Goal: Information Seeking & Learning: Learn about a topic

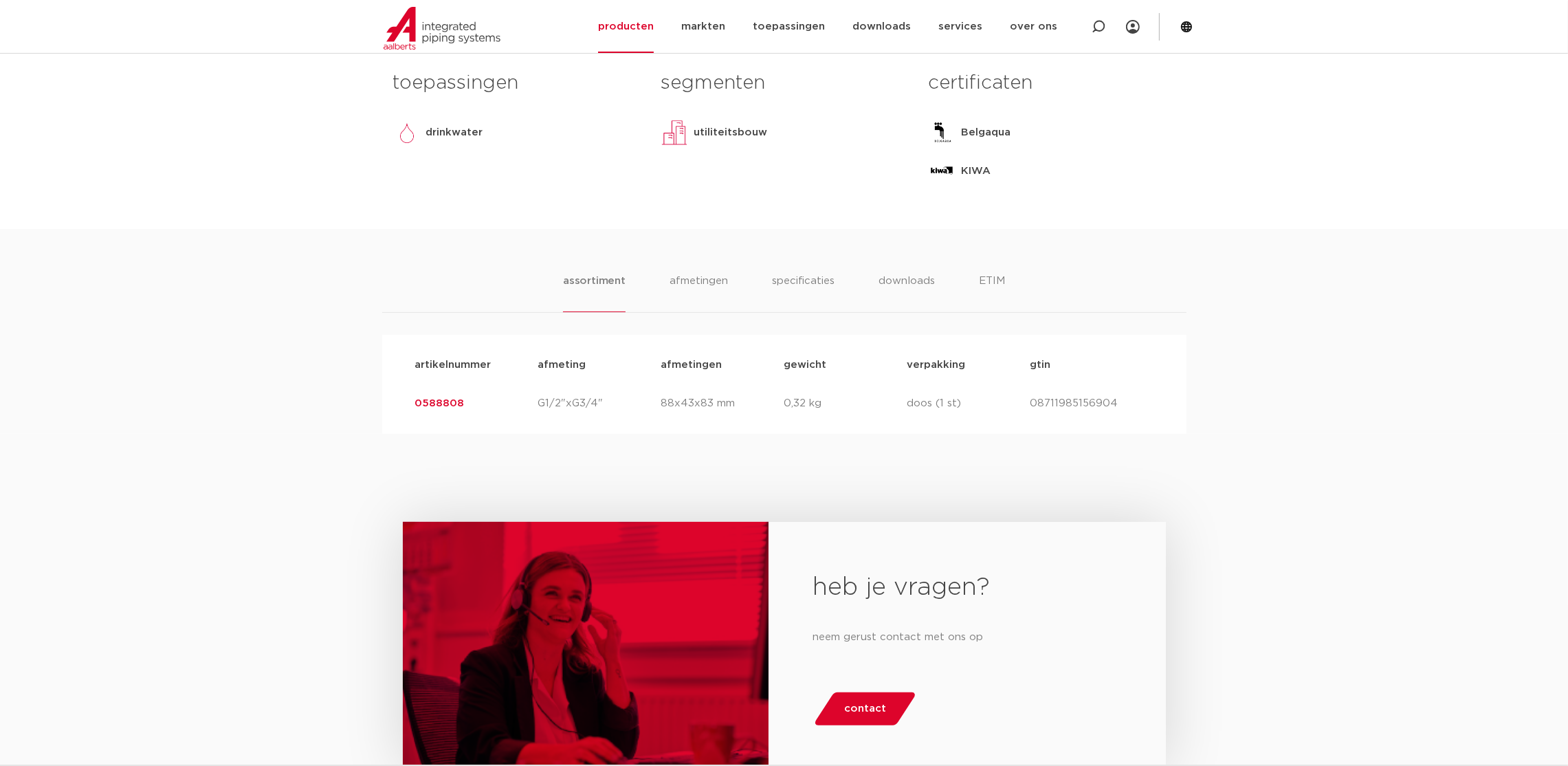
click at [1011, 288] on div "assortiment [GEOGRAPHIC_DATA] specificaties downloads ETIM" at bounding box center [784, 292] width 804 height 40
click at [994, 288] on li "ETIM" at bounding box center [992, 292] width 25 height 39
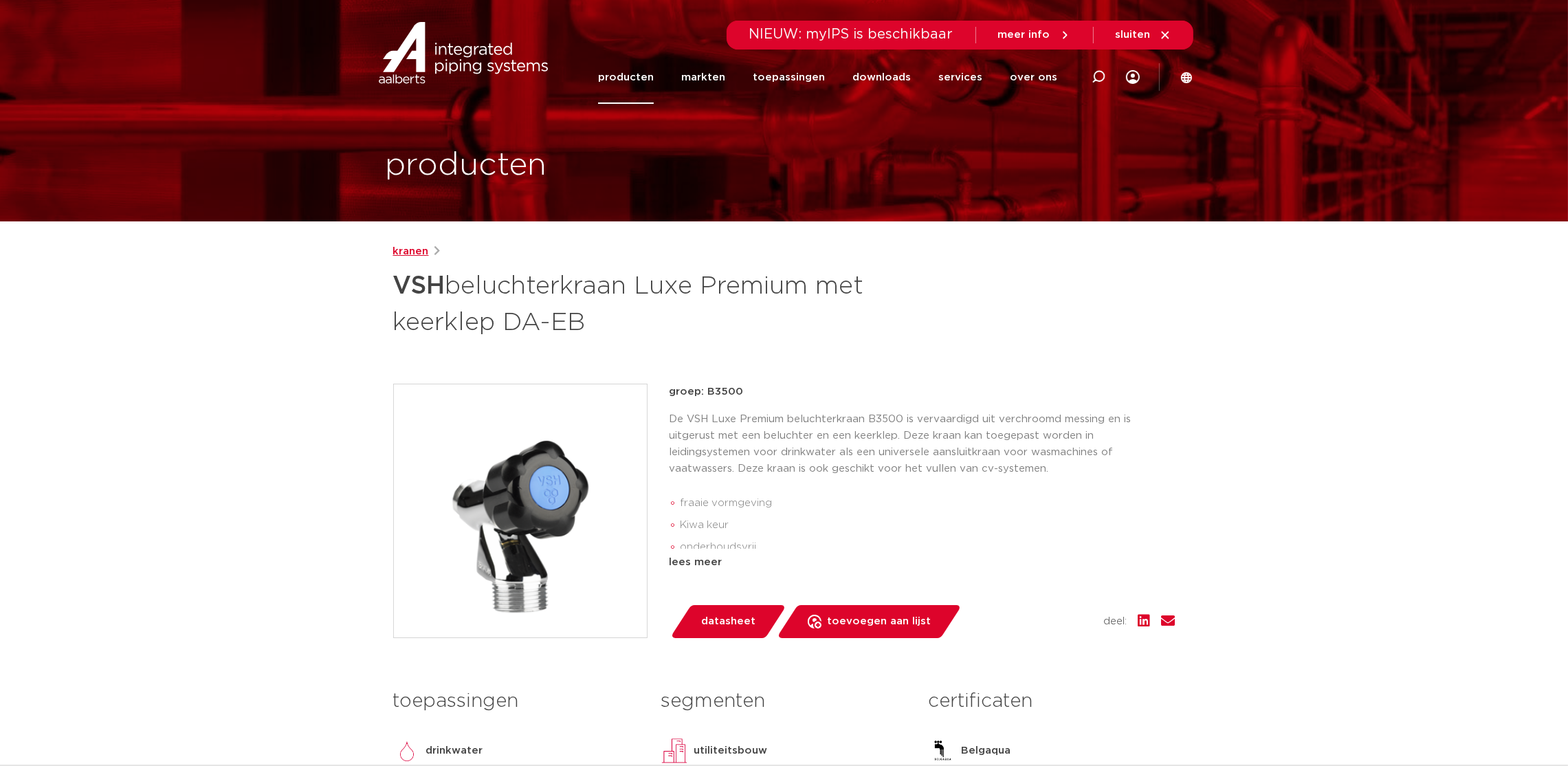
click at [418, 251] on link "kranen" at bounding box center [411, 251] width 36 height 17
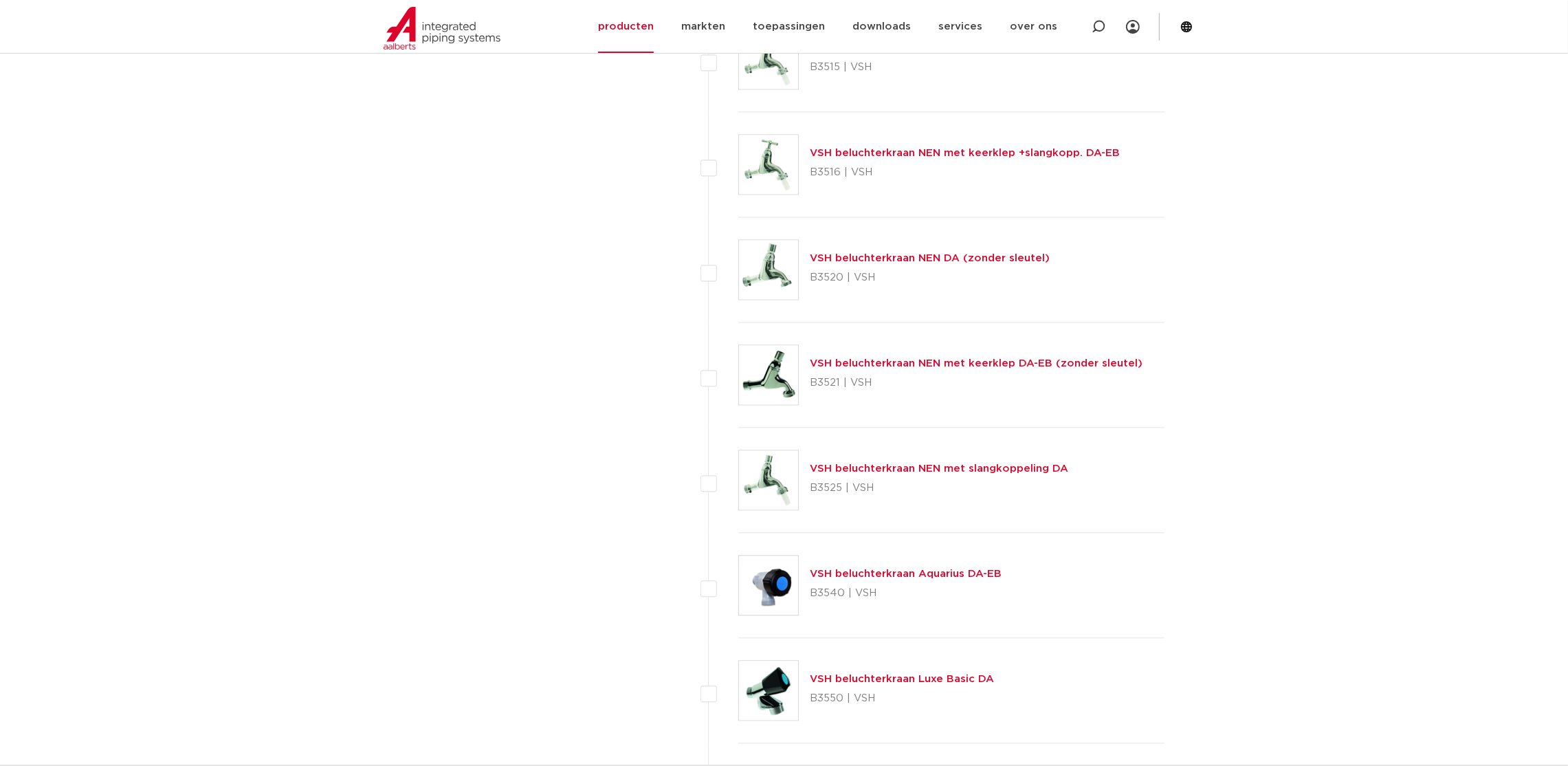
scroll to position [4947, 0]
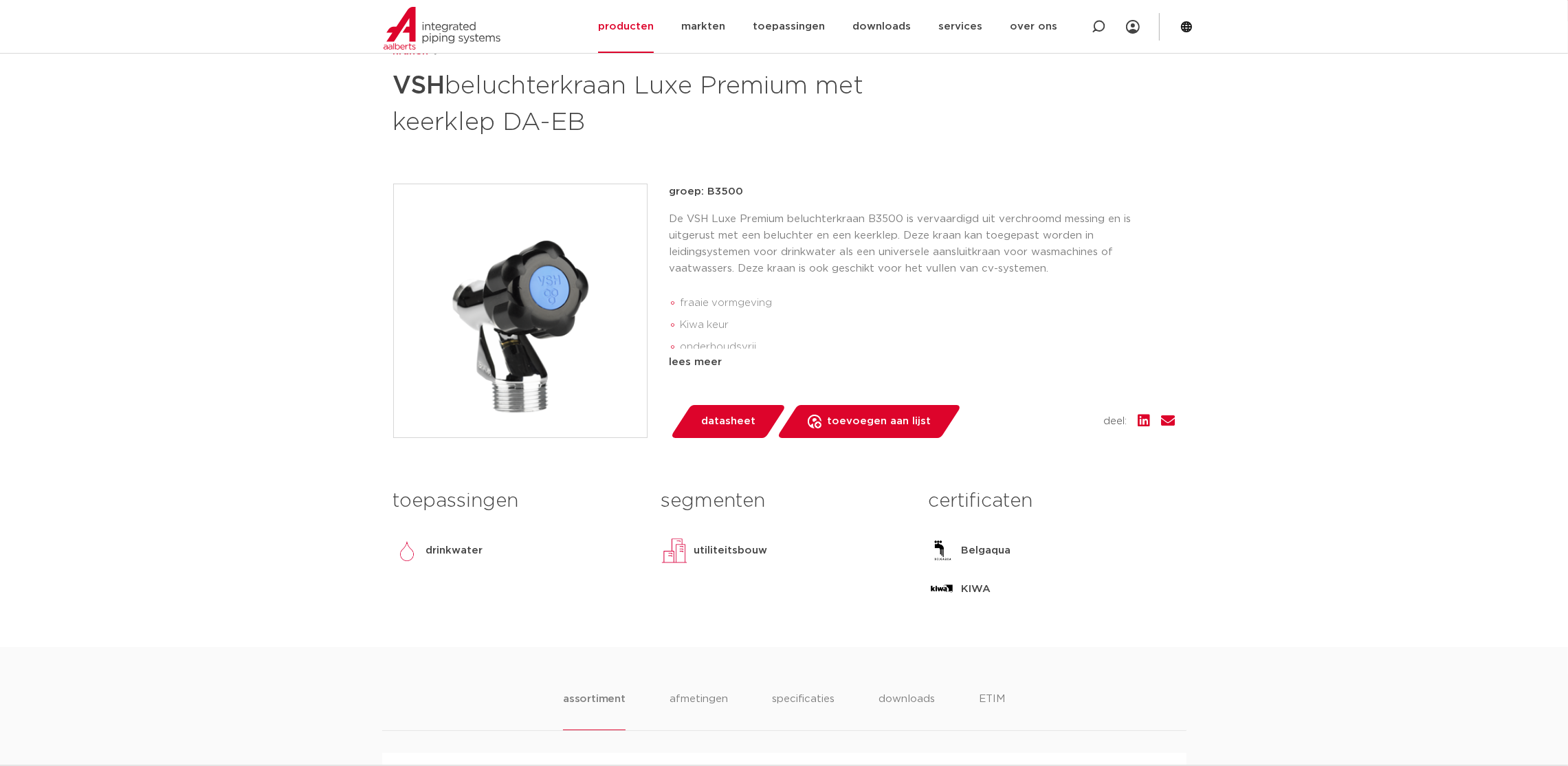
scroll to position [412, 0]
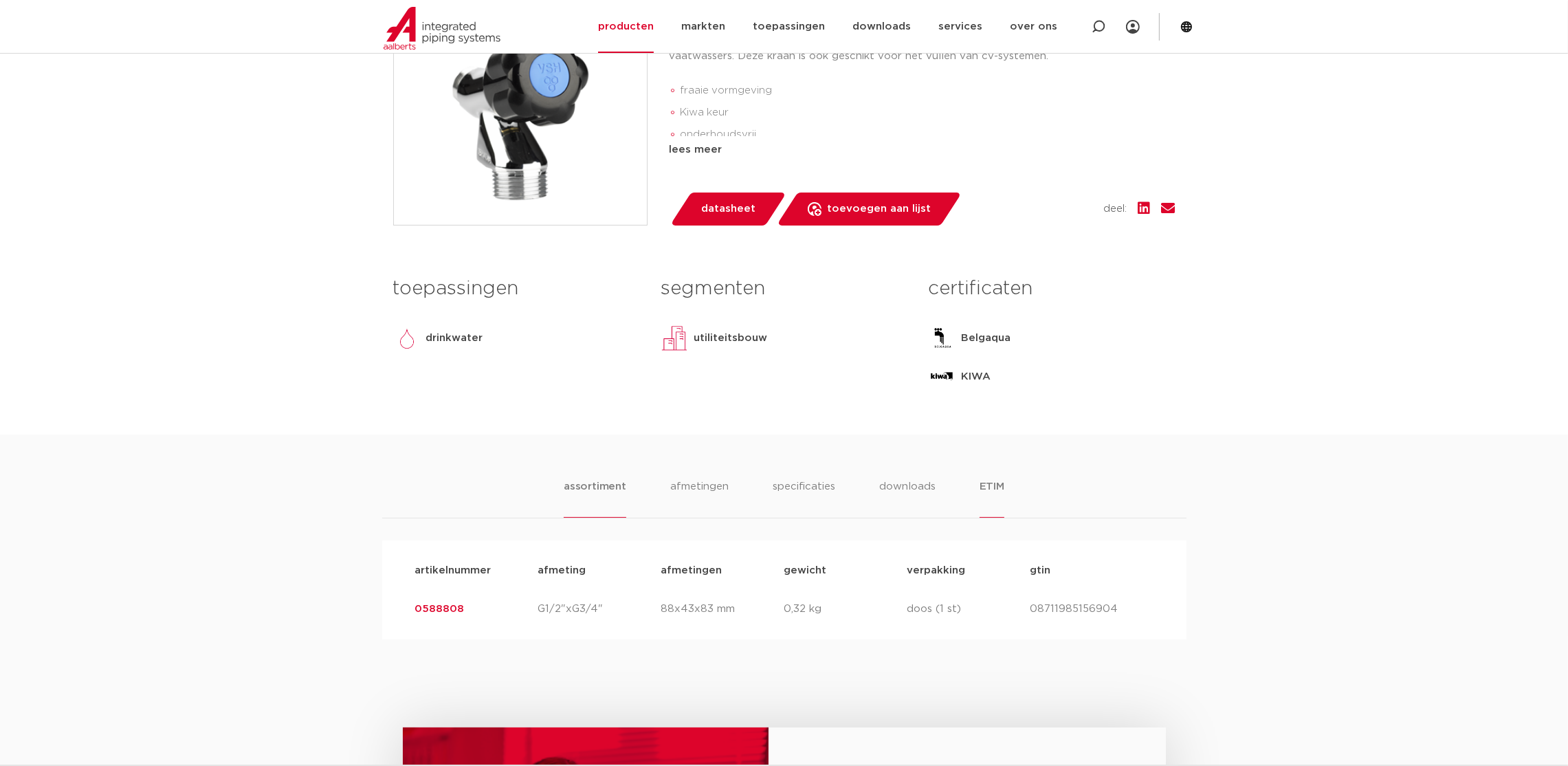
click at [1000, 485] on li "ETIM" at bounding box center [992, 498] width 25 height 39
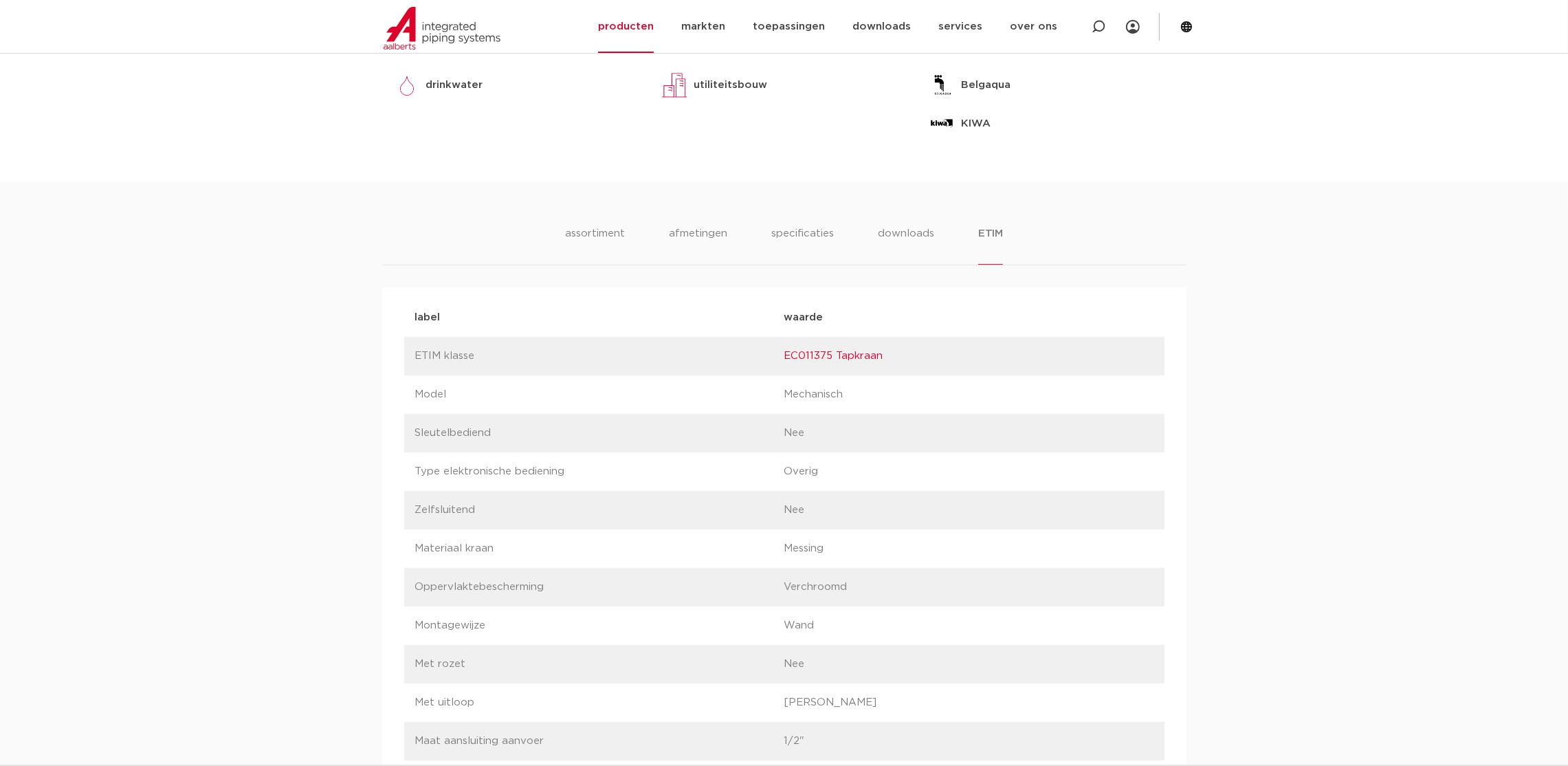
scroll to position [515, 0]
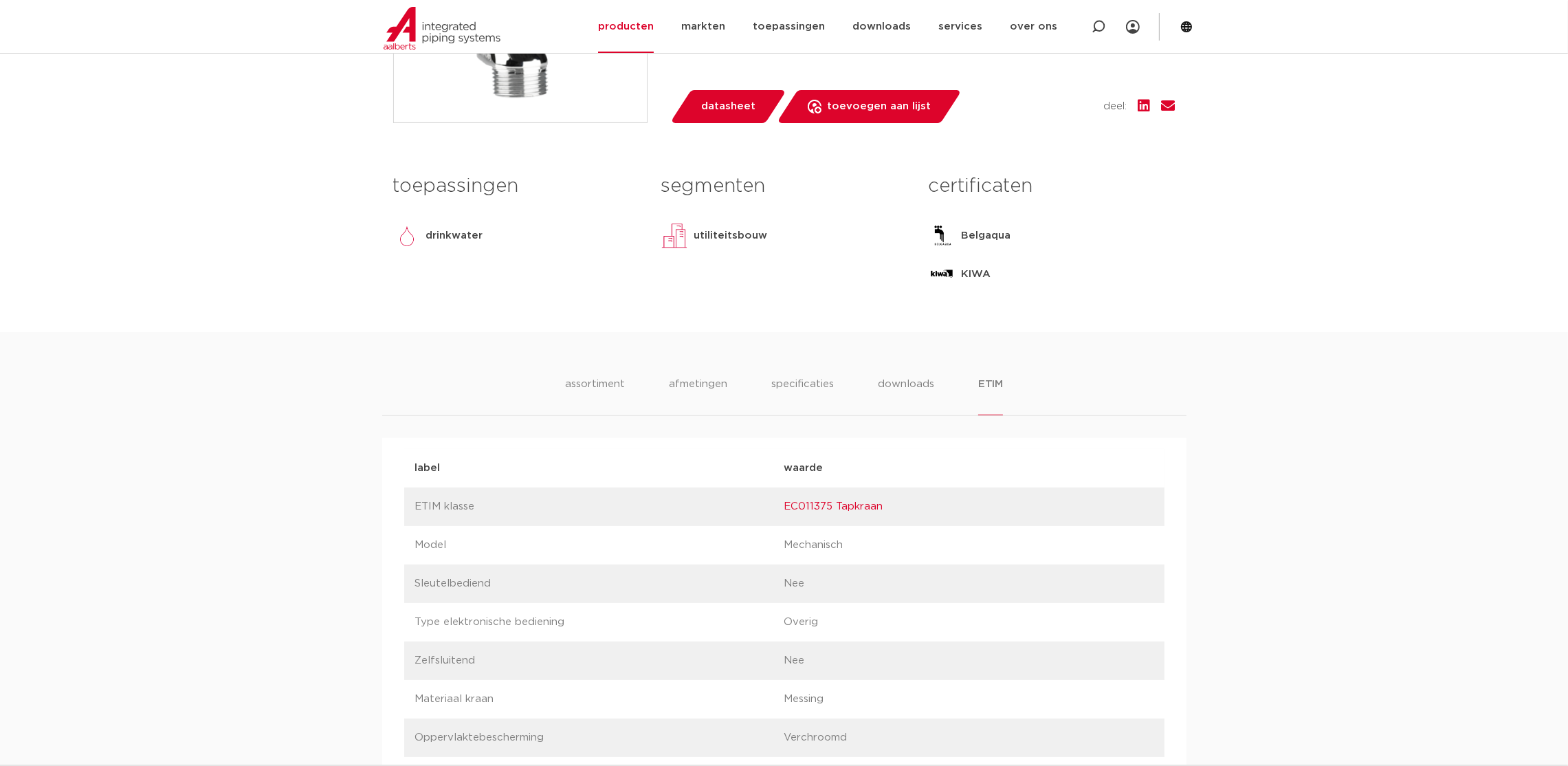
click at [611, 387] on li "assortiment" at bounding box center [595, 395] width 62 height 39
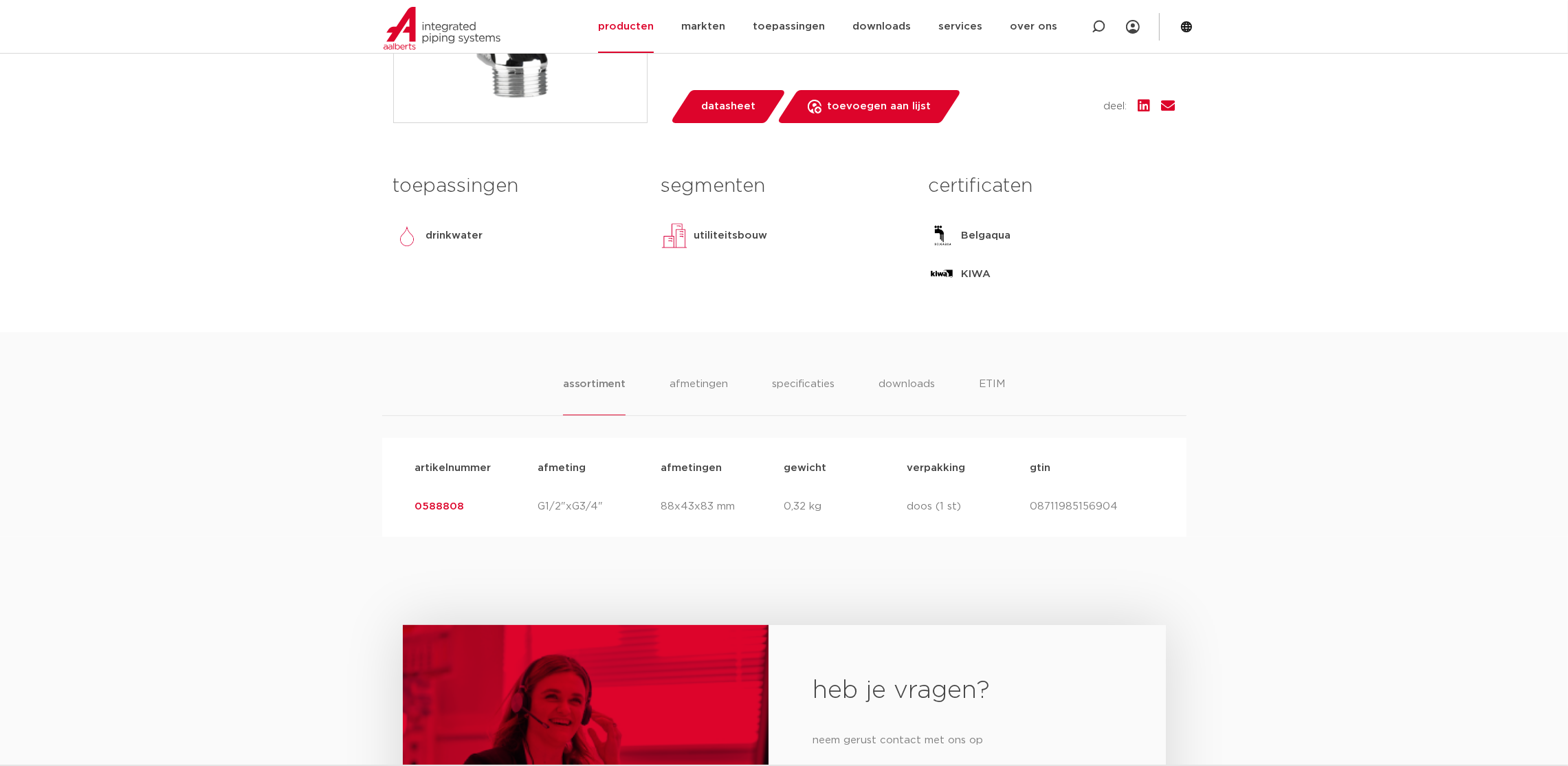
drag, startPoint x: 995, startPoint y: 379, endPoint x: 935, endPoint y: 379, distance: 60.0
click at [995, 378] on li "ETIM" at bounding box center [992, 395] width 26 height 39
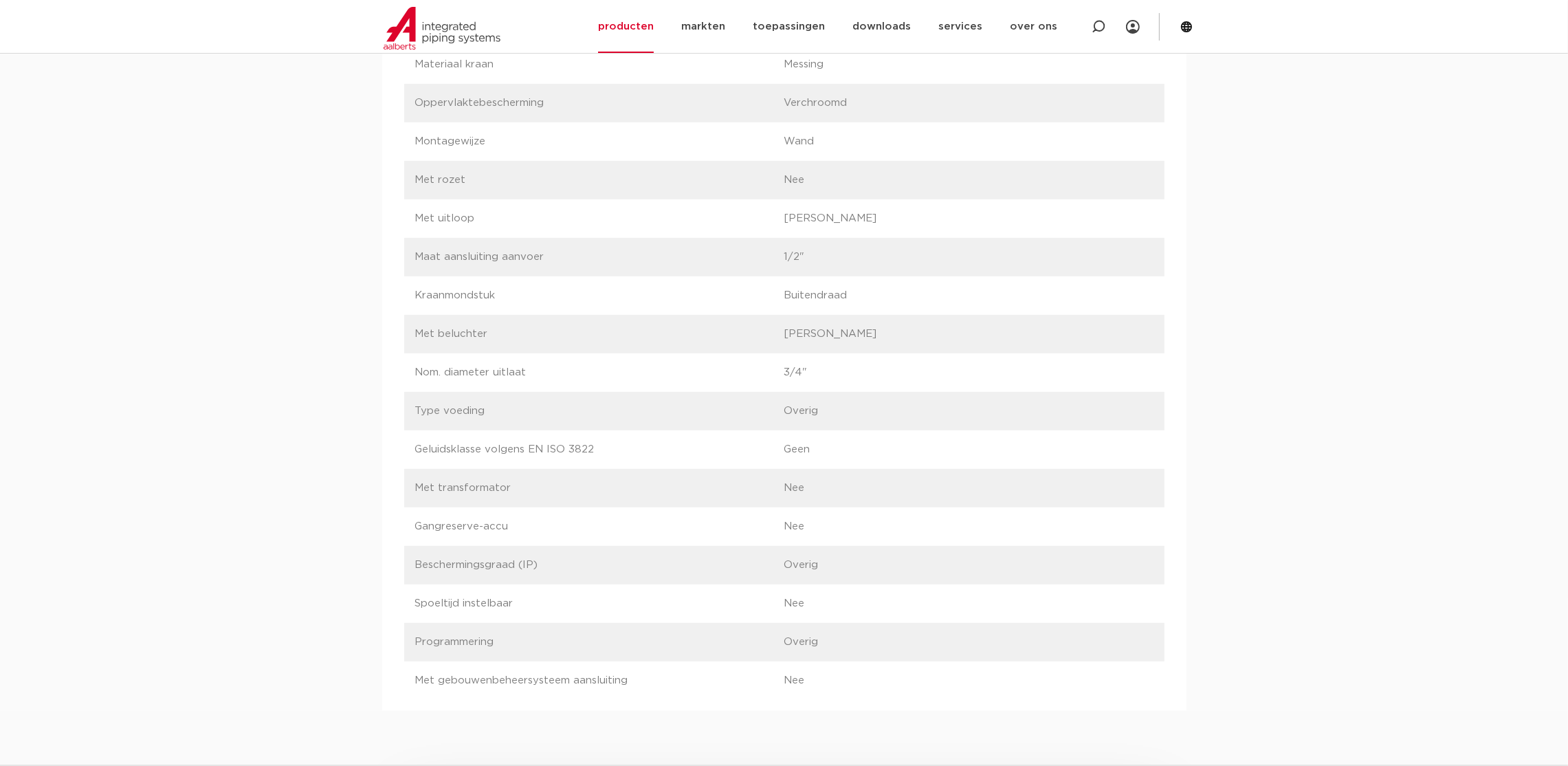
scroll to position [1443, 0]
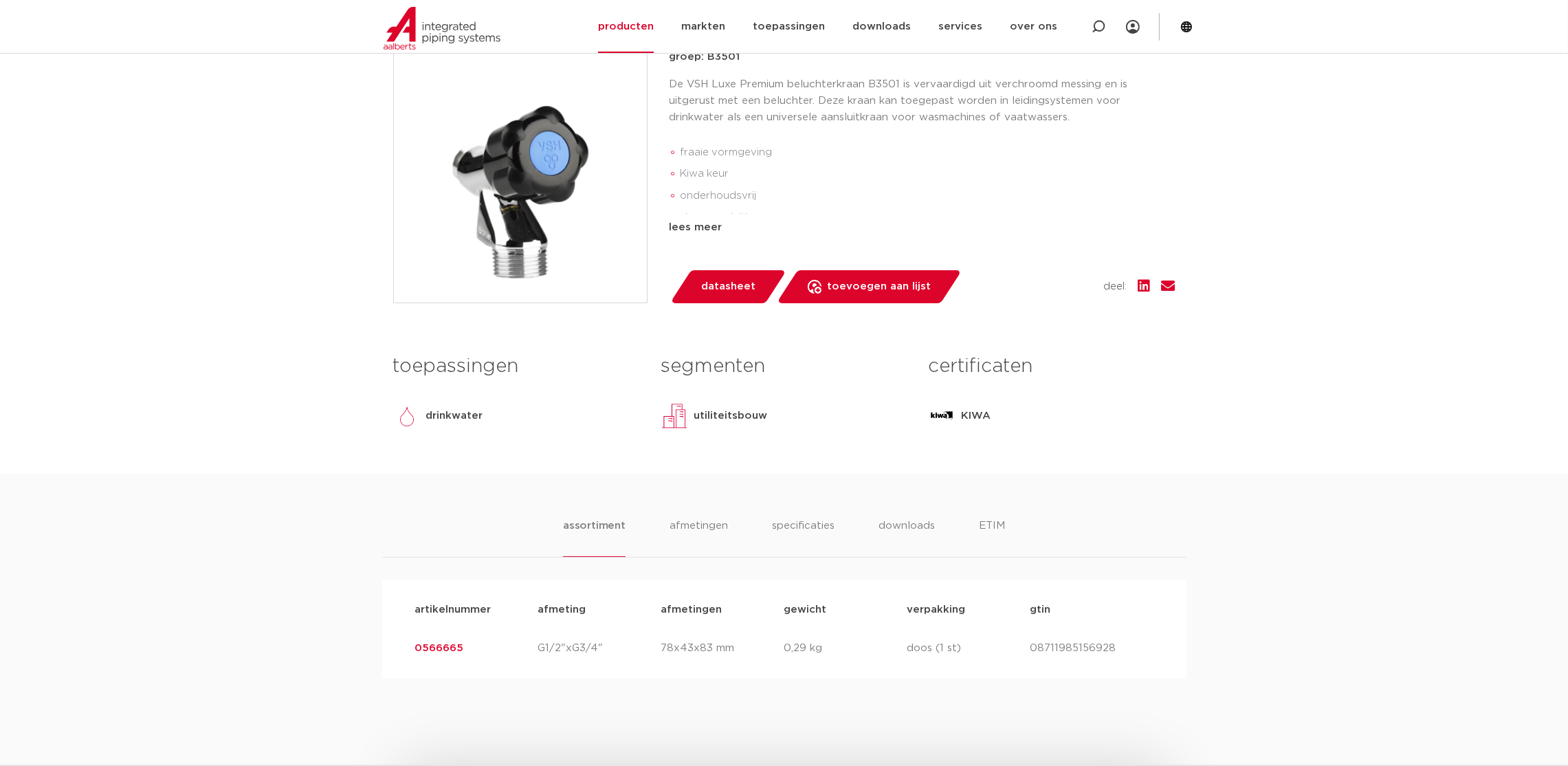
scroll to position [412, 0]
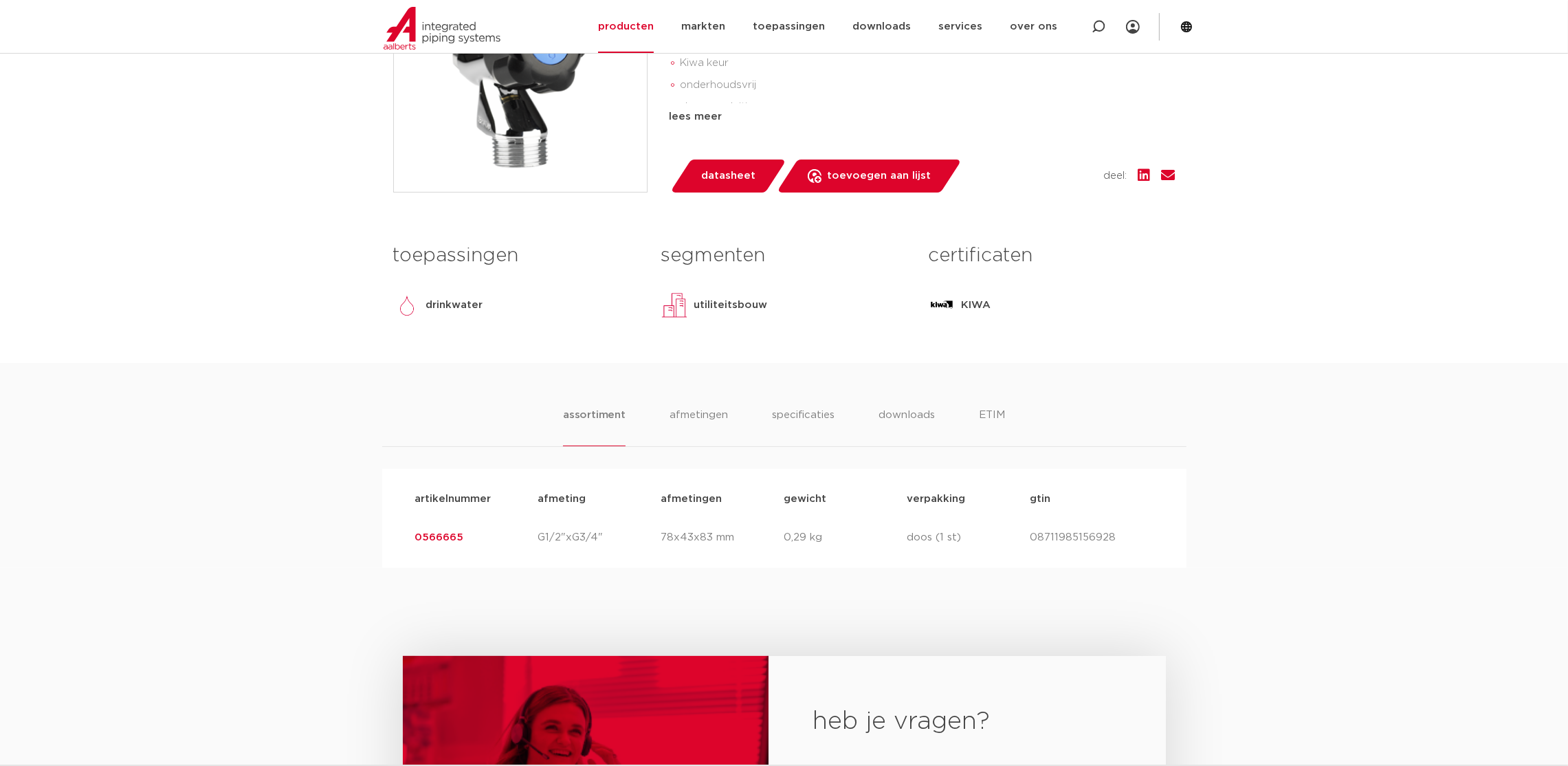
click at [1003, 426] on div "assortiment [GEOGRAPHIC_DATA] specificaties downloads ETIM" at bounding box center [784, 427] width 804 height 40
click at [984, 416] on li "ETIM" at bounding box center [992, 427] width 25 height 39
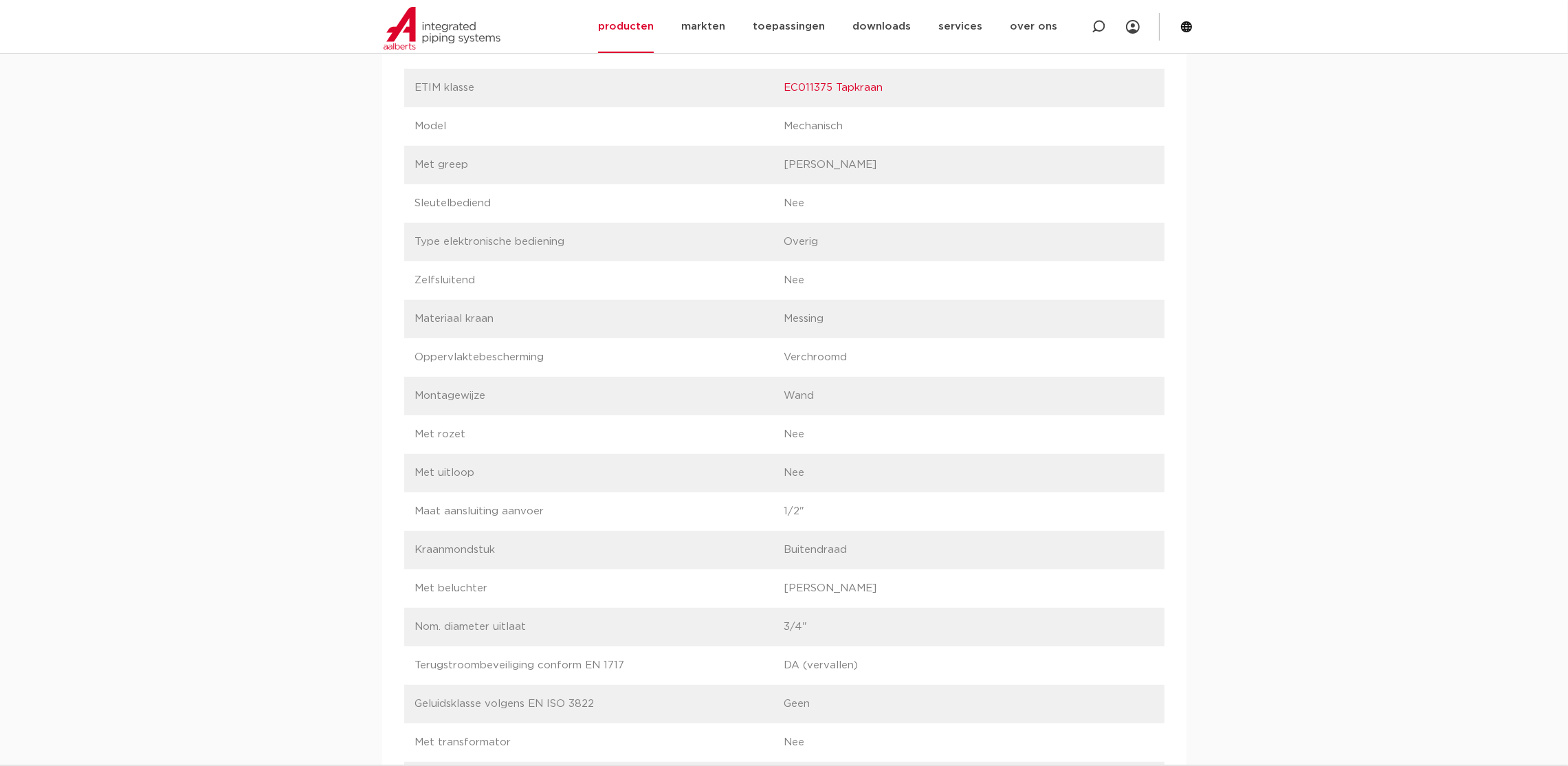
scroll to position [0, 0]
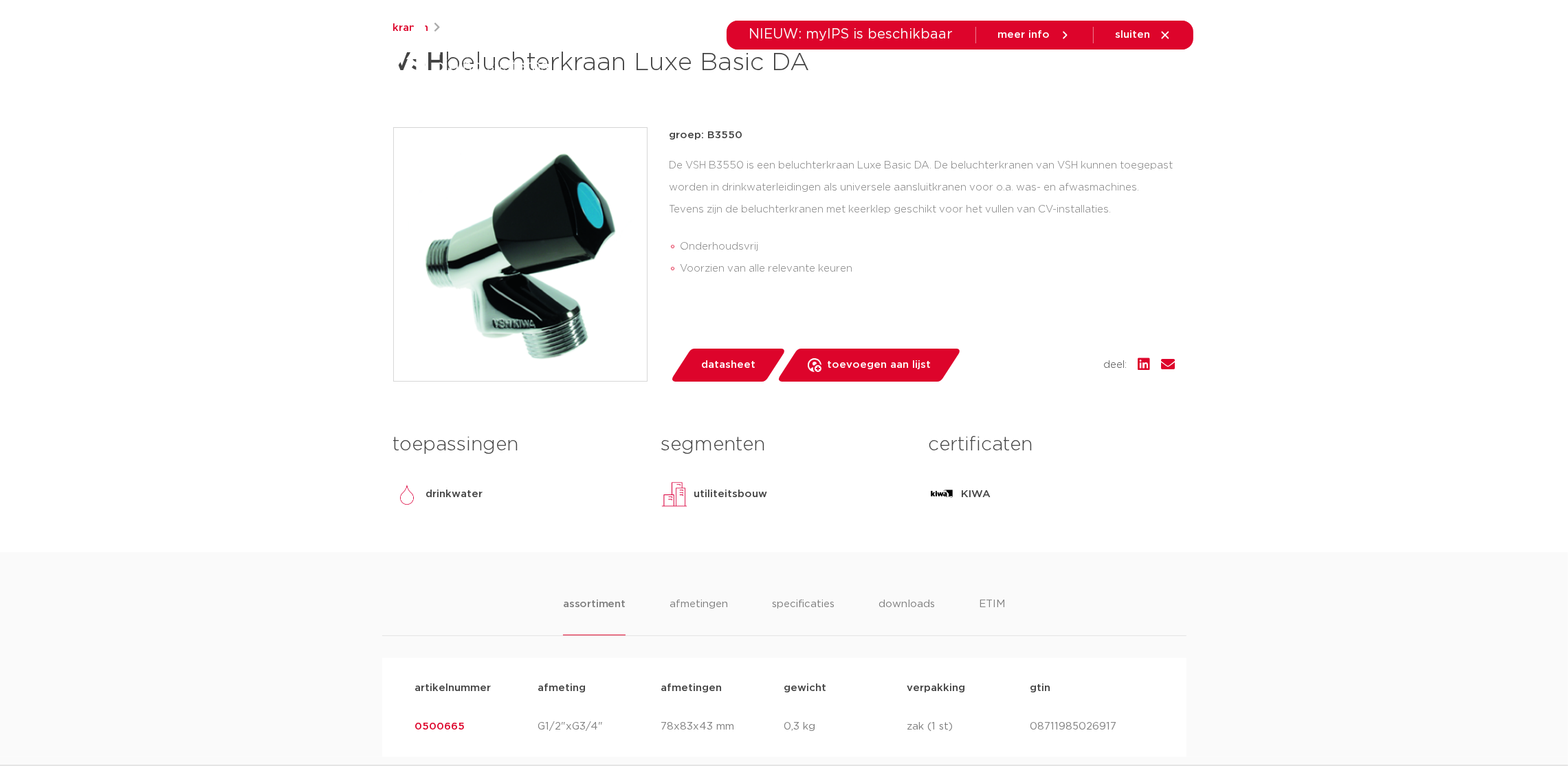
scroll to position [515, 0]
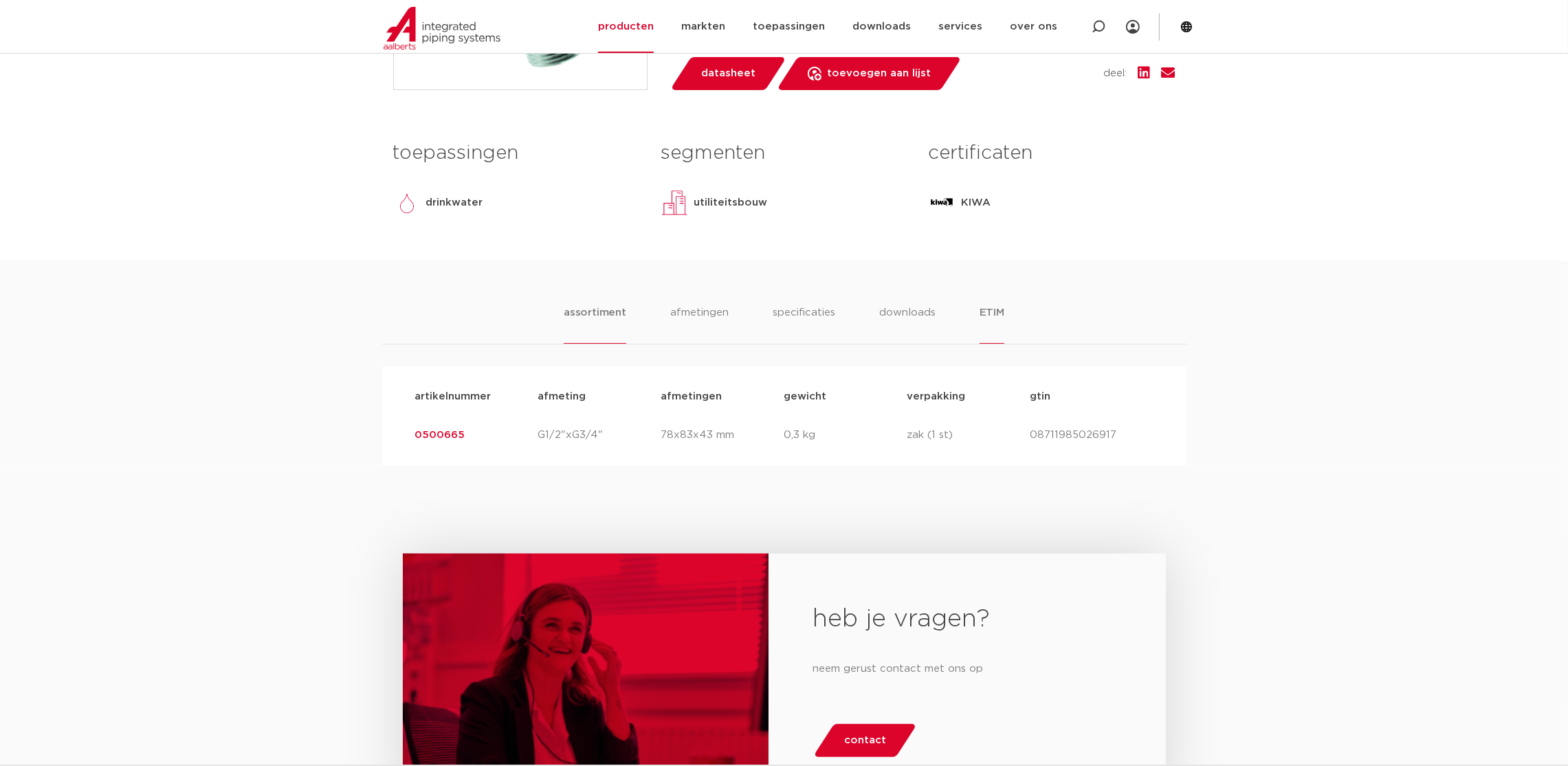
click at [995, 311] on li "ETIM" at bounding box center [992, 324] width 25 height 39
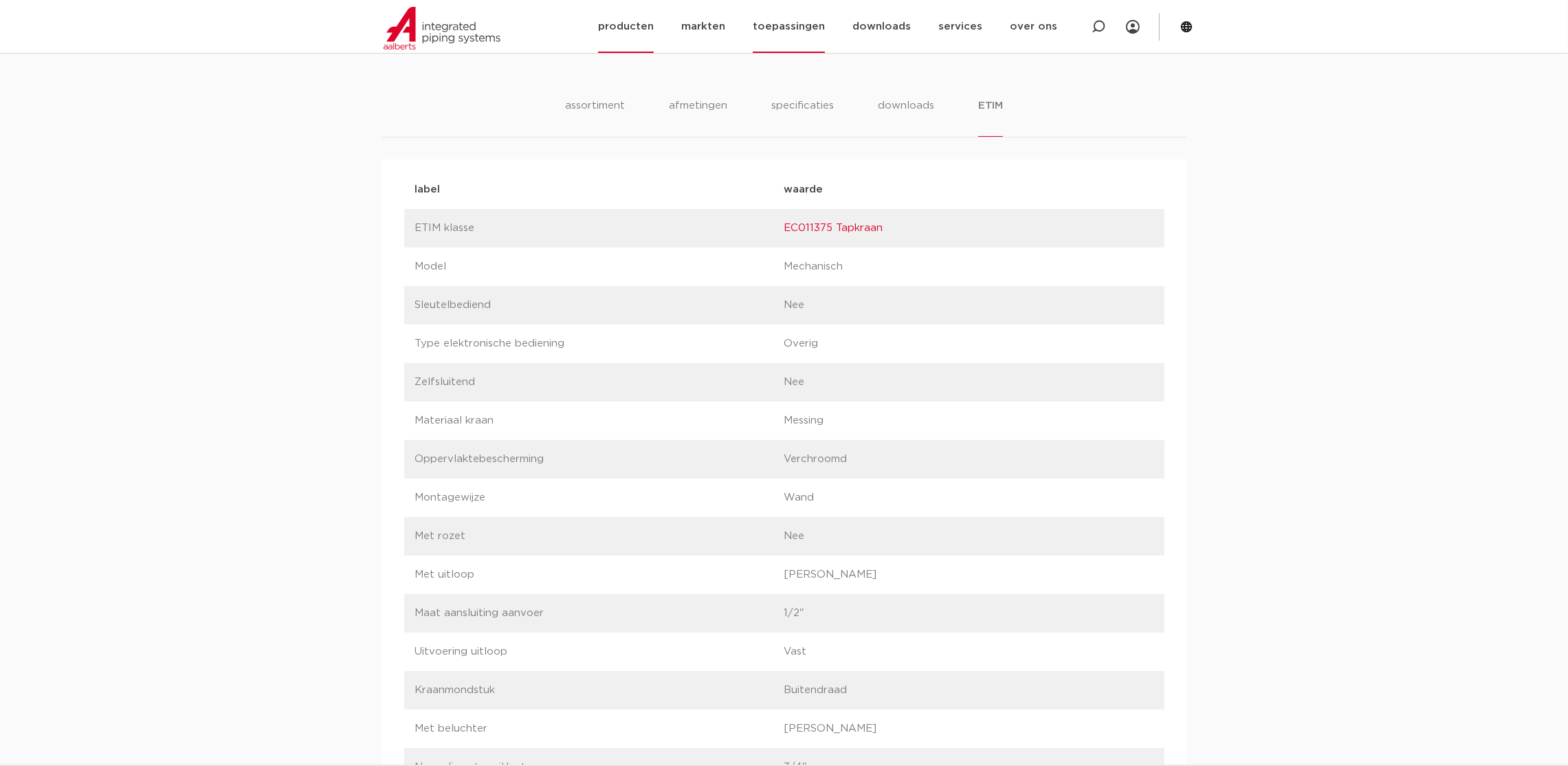
scroll to position [0, 0]
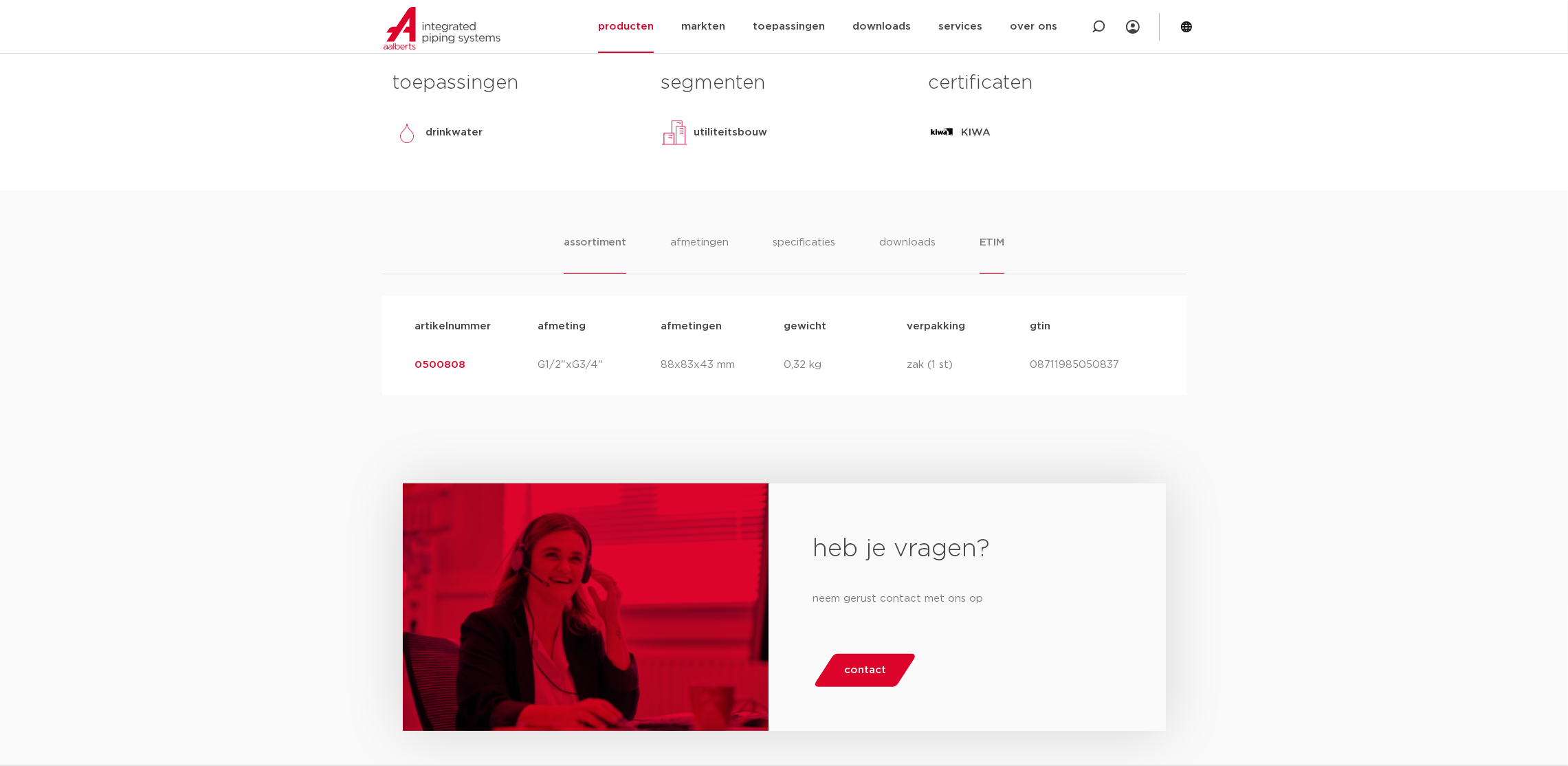
click at [988, 234] on li "ETIM" at bounding box center [992, 254] width 25 height 39
